Goal: Submit feedback/report problem

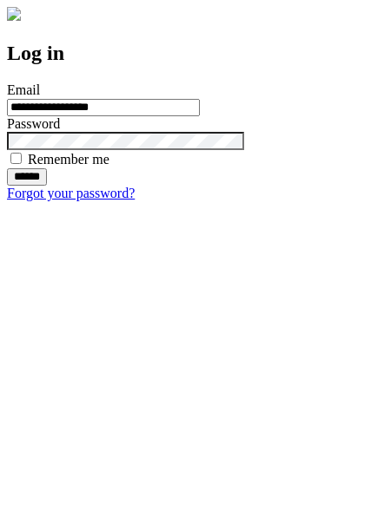
type input "**********"
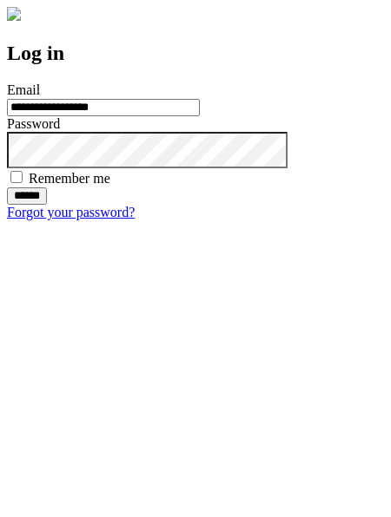
click at [47, 205] on input "******" at bounding box center [27, 196] width 40 height 17
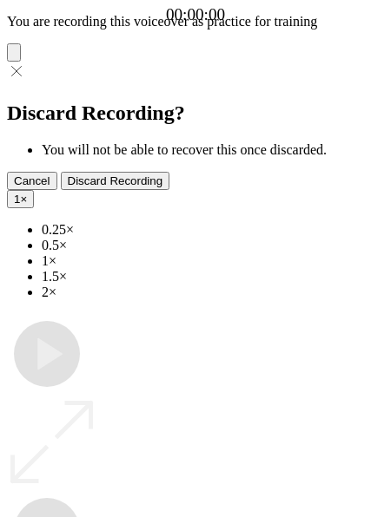
type input "**********"
